Goal: Navigation & Orientation: Find specific page/section

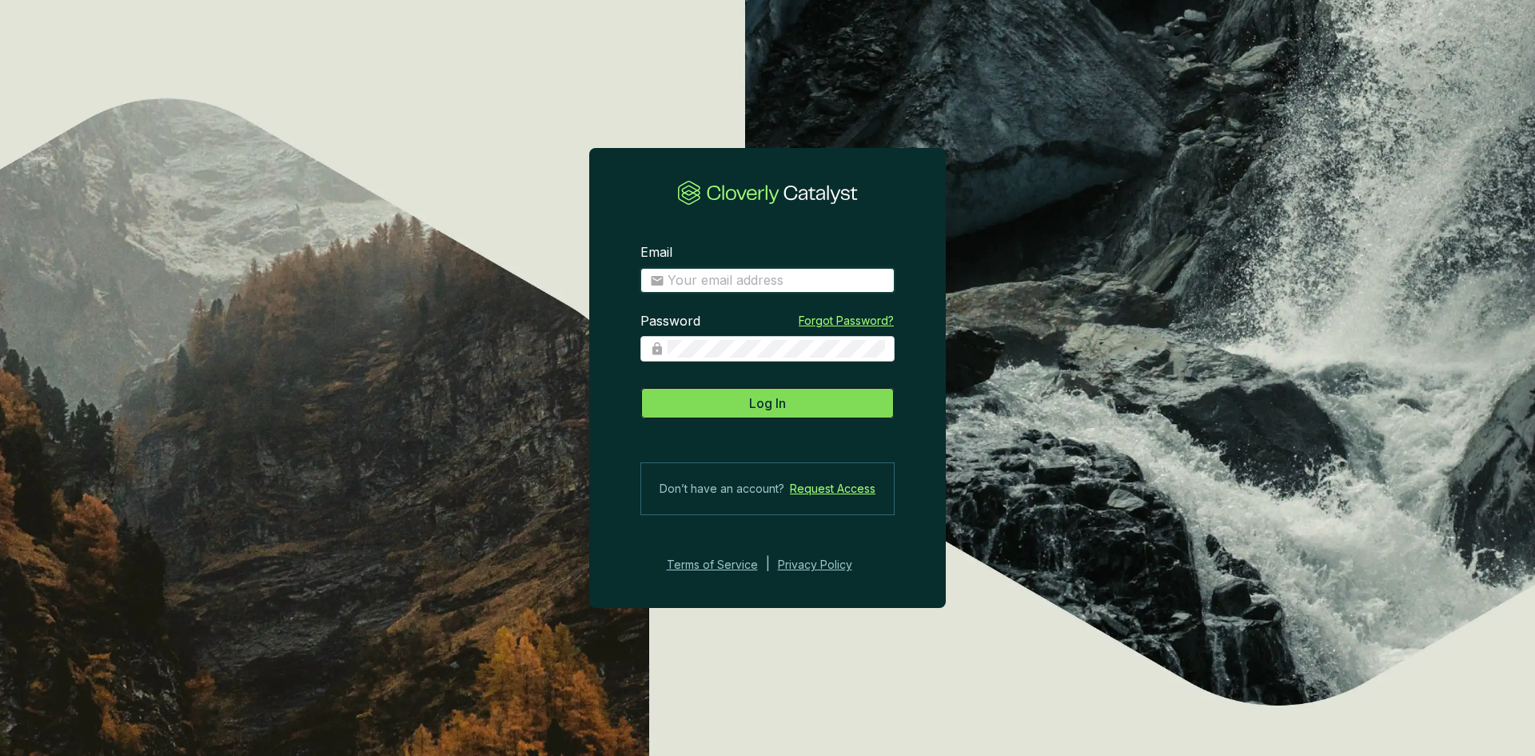
type input "[EMAIL_ADDRESS][DOMAIN_NAME]"
click at [784, 410] on span "Log In" at bounding box center [767, 402] width 37 height 19
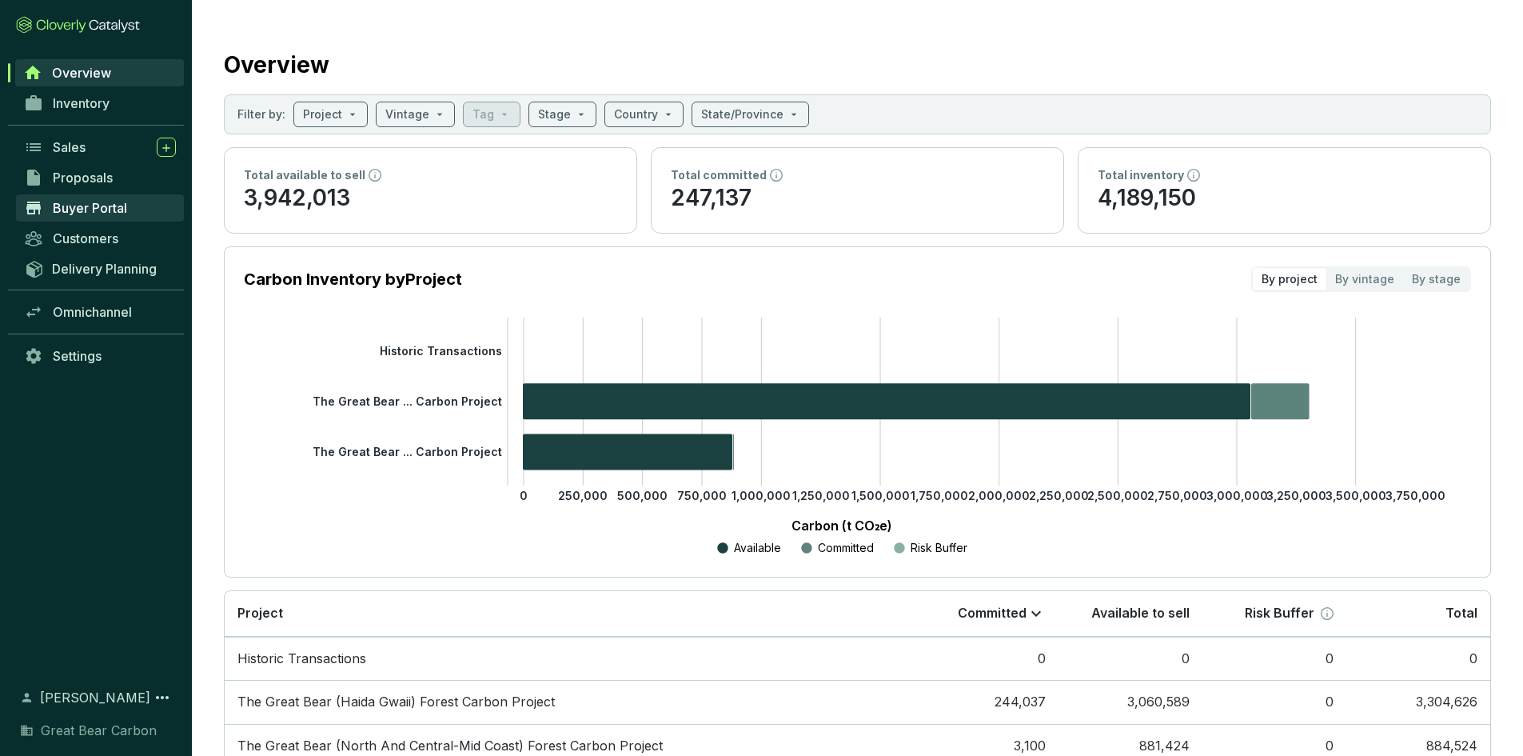
click at [82, 205] on span "Buyer Portal" at bounding box center [90, 208] width 74 height 16
